Goal: Information Seeking & Learning: Learn about a topic

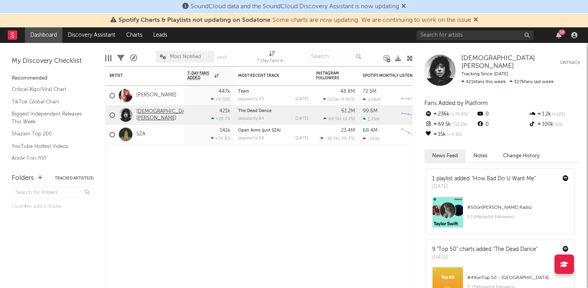
click at [150, 114] on link "[DEMOGRAPHIC_DATA][PERSON_NAME]" at bounding box center [164, 114] width 57 height 13
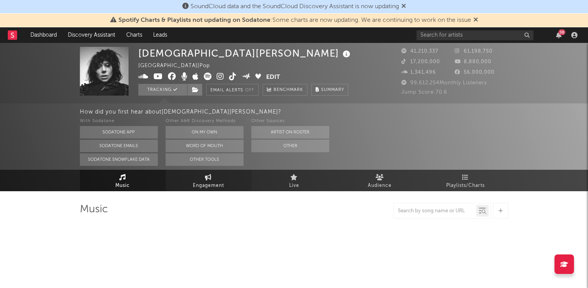
click at [205, 185] on span "Engagement" at bounding box center [208, 185] width 31 height 9
select select "1w"
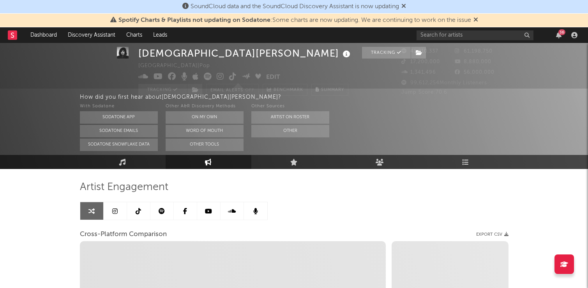
scroll to position [18, 0]
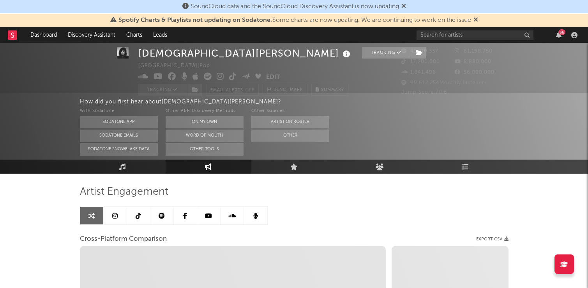
click at [54, 239] on div "Lady Gaga Tracking United States | Pop Edit Tracking Email Alerts Off Benchmark…" at bounding box center [294, 264] width 588 height 479
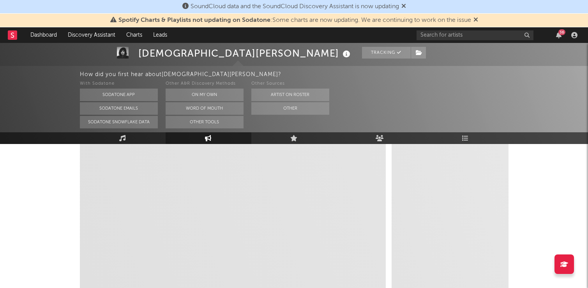
scroll to position [235, 0]
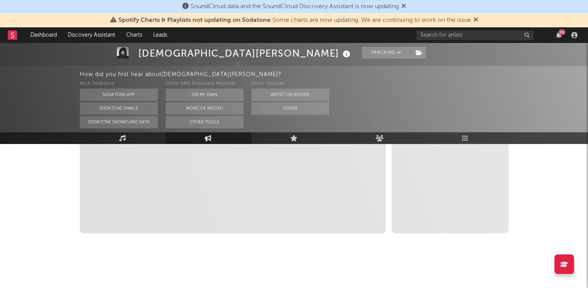
click at [480, 18] on div "Spotify Charts & Playlists not updating on Sodatone : Some charts are now updat…" at bounding box center [294, 21] width 588 height 14
click at [478, 18] on icon at bounding box center [475, 19] width 5 height 6
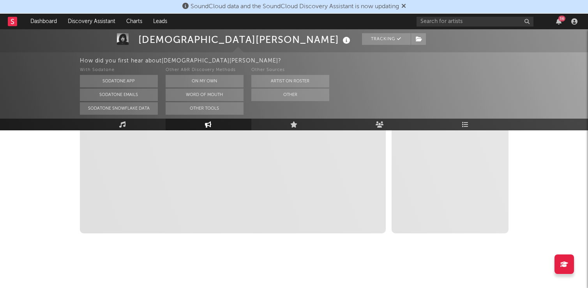
scroll to position [221, 0]
click at [406, 6] on icon at bounding box center [403, 6] width 5 height 6
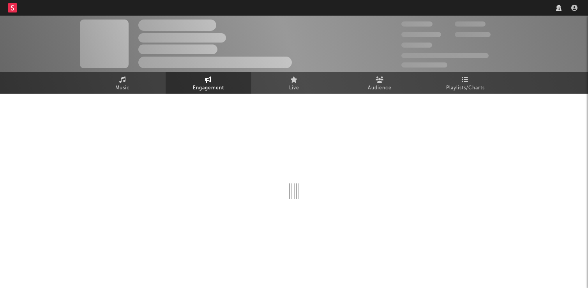
select select "1w"
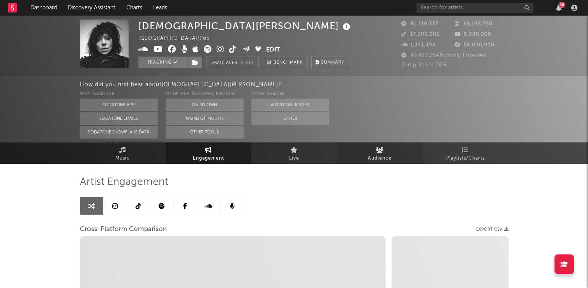
click at [392, 155] on link "Audience" at bounding box center [380, 152] width 86 height 21
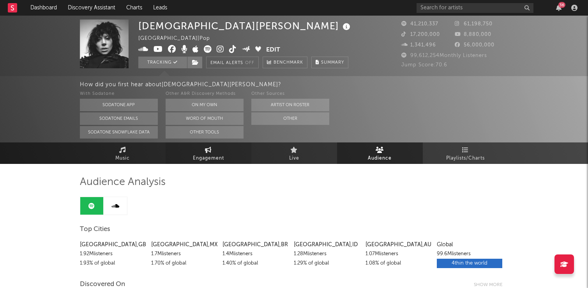
click at [194, 154] on span "Engagement" at bounding box center [208, 158] width 31 height 9
select select "1w"
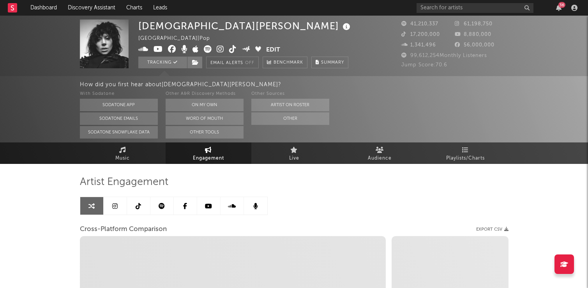
click at [117, 204] on icon at bounding box center [114, 206] width 5 height 6
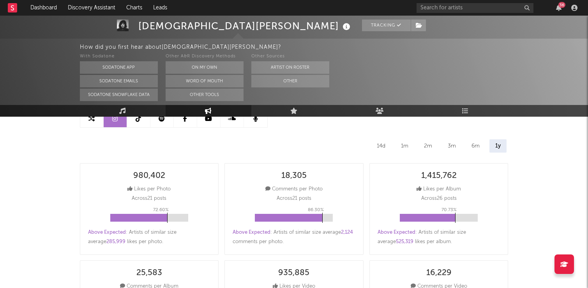
scroll to position [88, 0]
select select "6m"
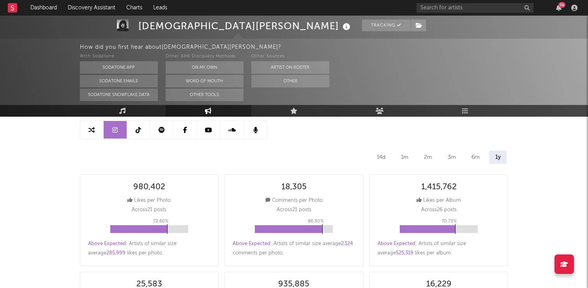
scroll to position [0, 0]
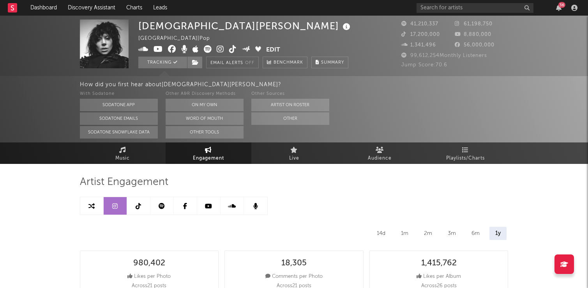
click at [140, 203] on icon at bounding box center [138, 206] width 5 height 6
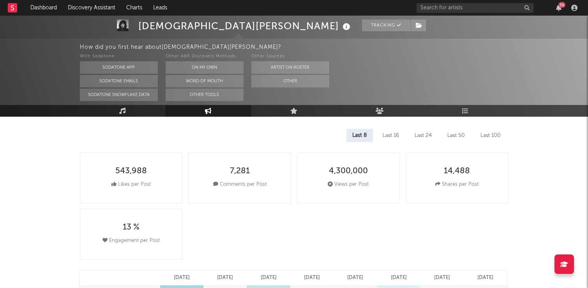
select select "6m"
